Goal: Check status: Check status

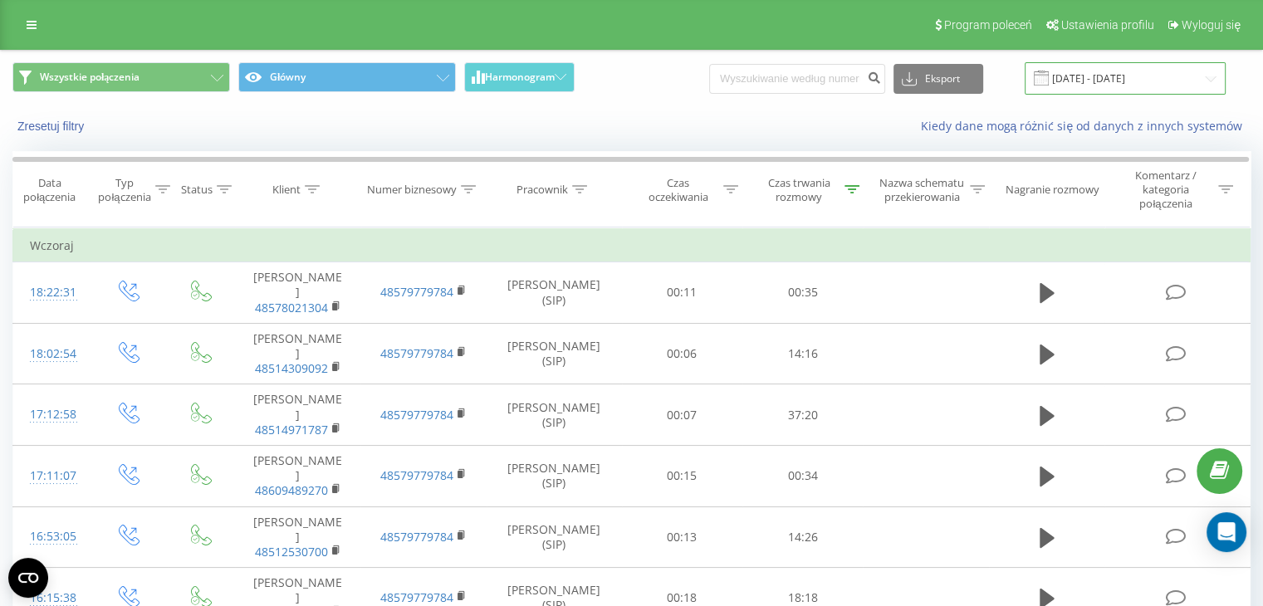
click at [1146, 74] on input "[DATE] - [DATE]" at bounding box center [1125, 78] width 201 height 32
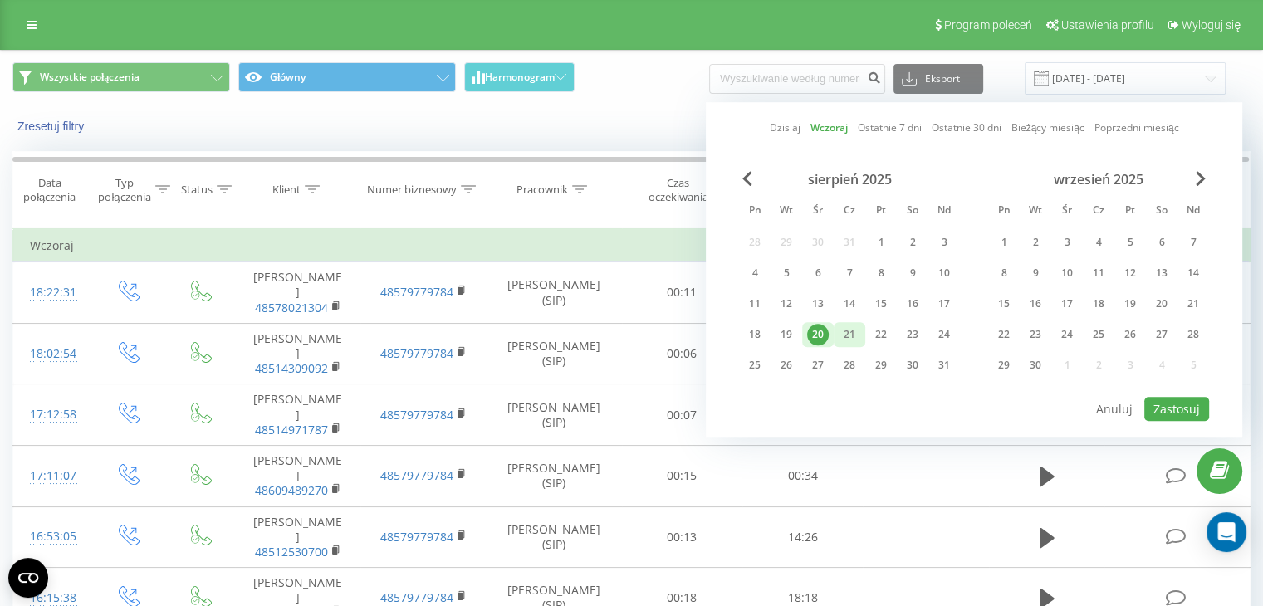
click at [844, 333] on div "21" at bounding box center [850, 335] width 22 height 22
click at [1159, 403] on button "Zastosuj" at bounding box center [1176, 409] width 65 height 24
type input "21.08.2025 - 21.08.2025"
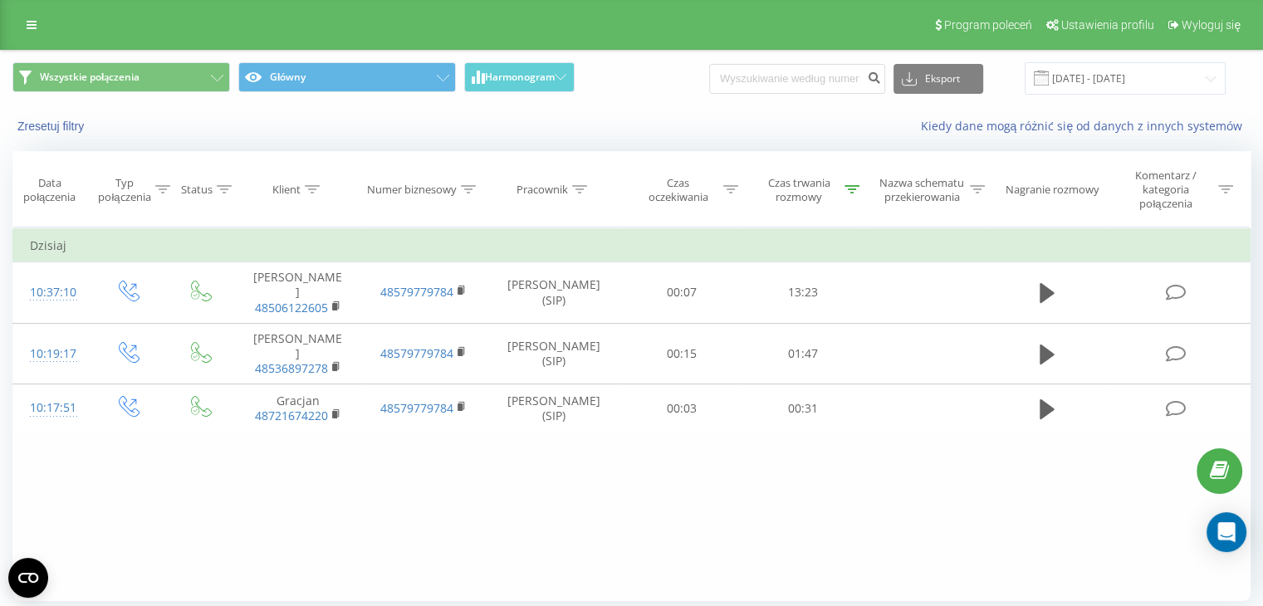
scroll to position [56, 0]
